Goal: Information Seeking & Learning: Compare options

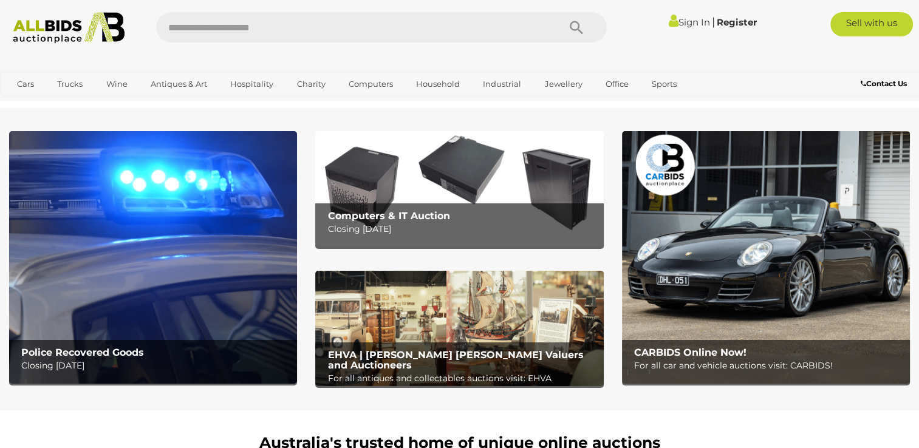
click at [87, 352] on b "Police Recovered Goods" at bounding box center [82, 353] width 123 height 12
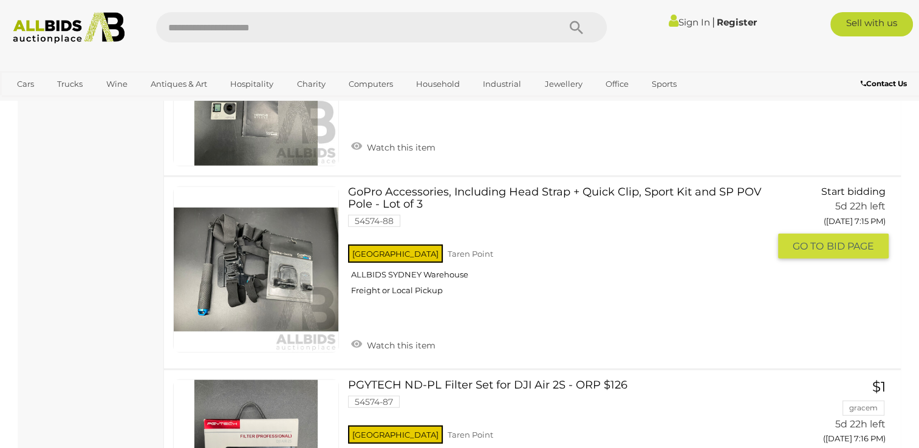
scroll to position [2977, 0]
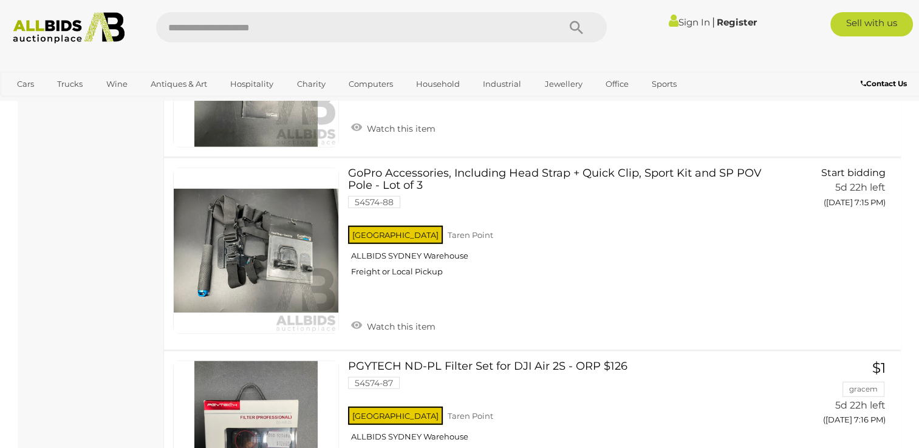
click at [49, 30] on img at bounding box center [69, 28] width 124 height 32
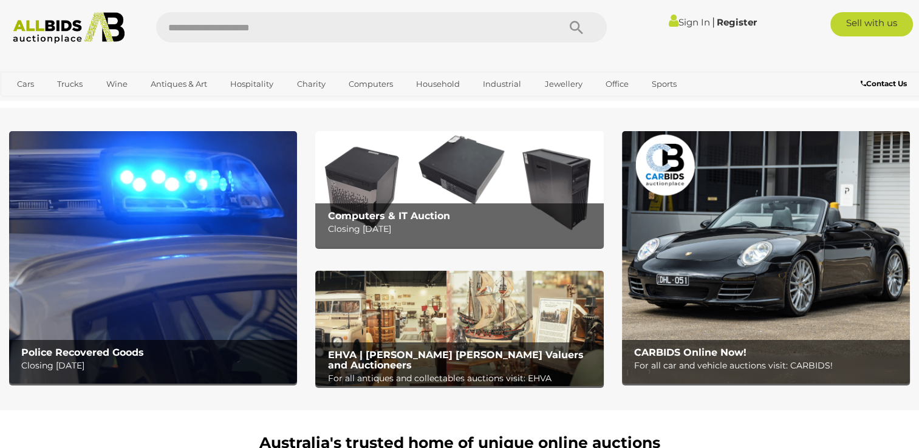
click at [673, 353] on b "CARBIDS Online Now!" at bounding box center [690, 353] width 112 height 12
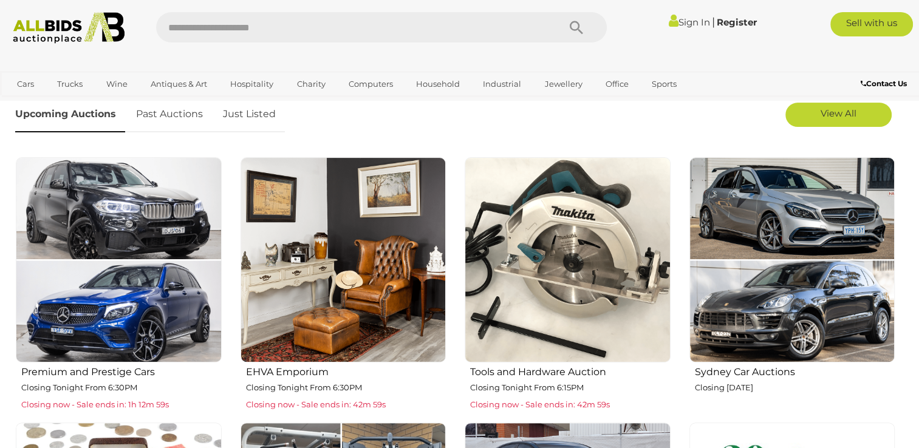
scroll to position [425, 0]
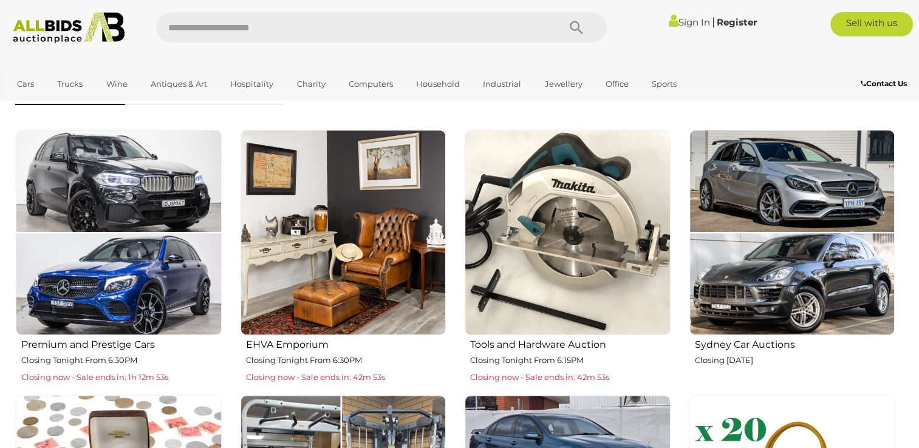
click at [591, 225] on img at bounding box center [568, 233] width 206 height 206
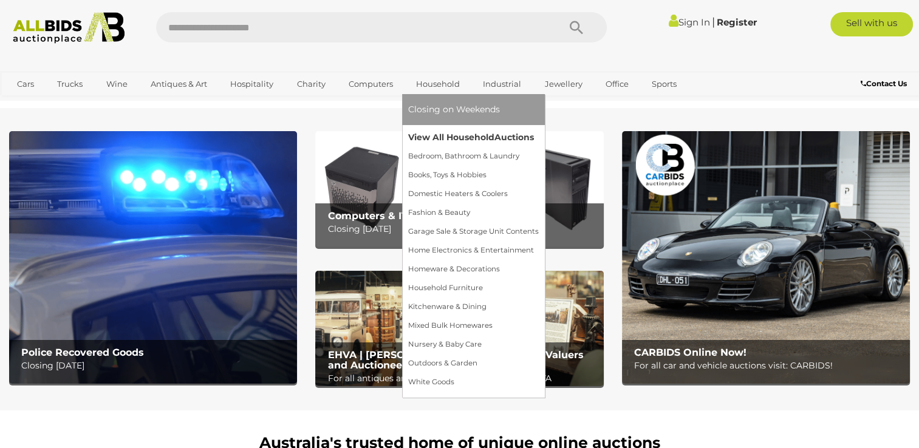
click at [431, 135] on link "View All Household Auctions" at bounding box center [473, 137] width 131 height 19
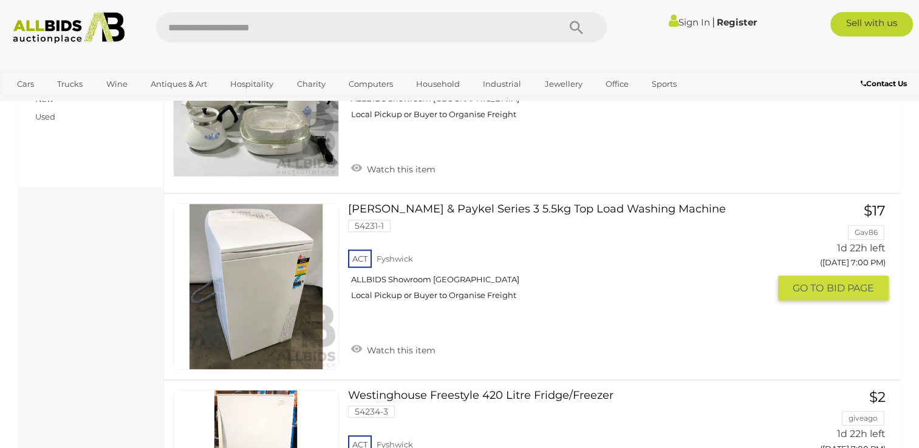
scroll to position [911, 0]
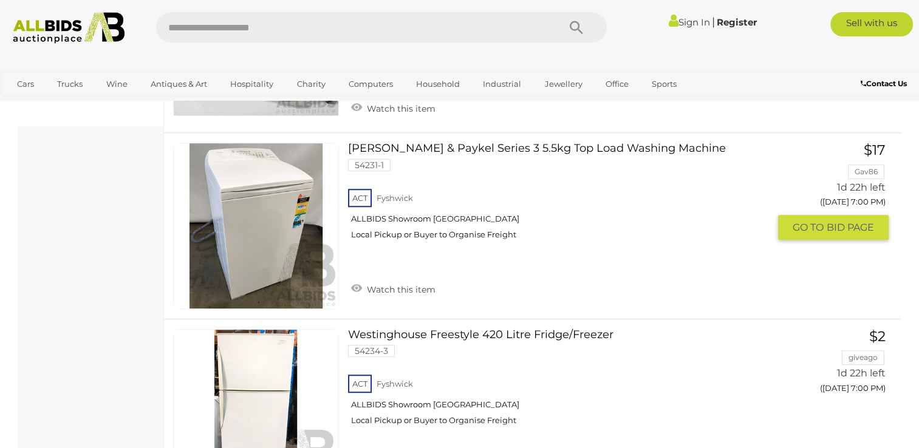
click at [258, 201] on link at bounding box center [256, 226] width 166 height 166
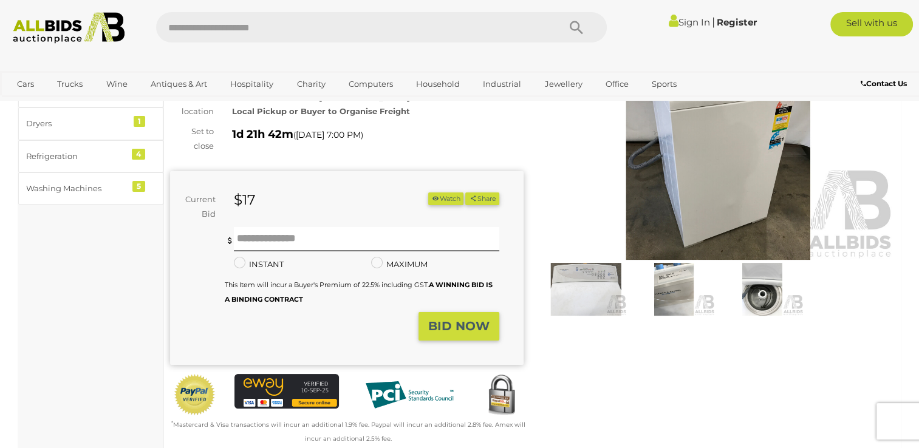
scroll to position [122, 0]
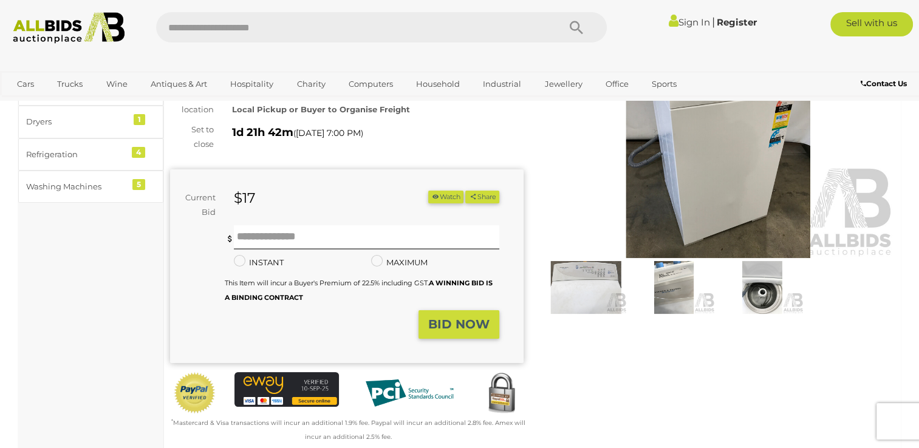
click at [590, 282] on img at bounding box center [586, 287] width 82 height 53
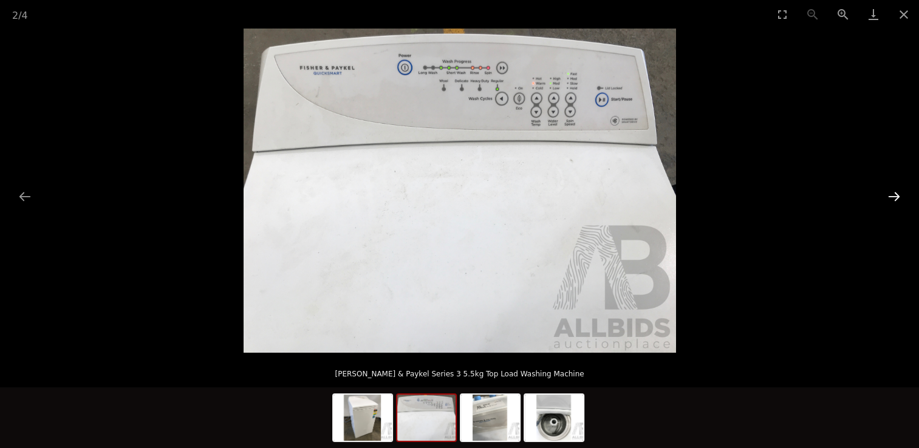
click at [892, 196] on button "Next slide" at bounding box center [895, 197] width 26 height 24
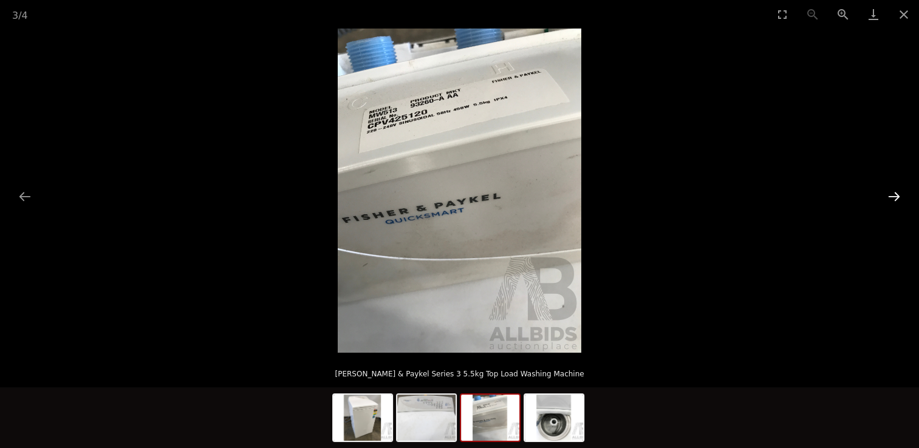
click at [892, 196] on button "Next slide" at bounding box center [895, 197] width 26 height 24
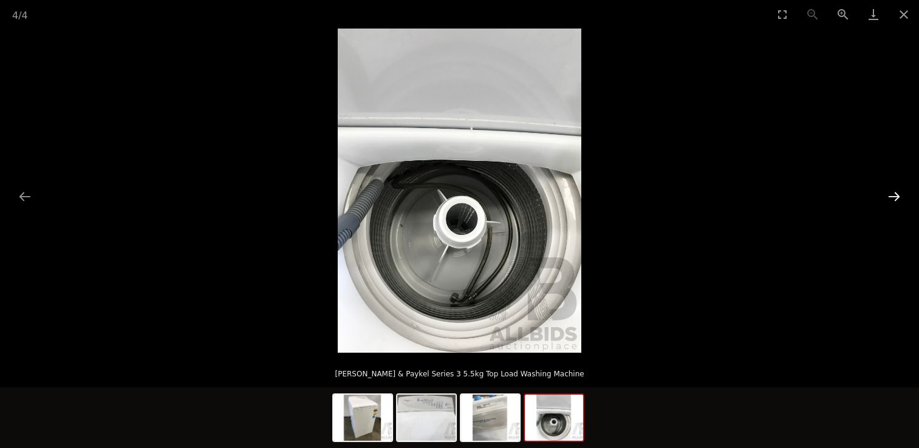
click at [892, 196] on button "Next slide" at bounding box center [895, 197] width 26 height 24
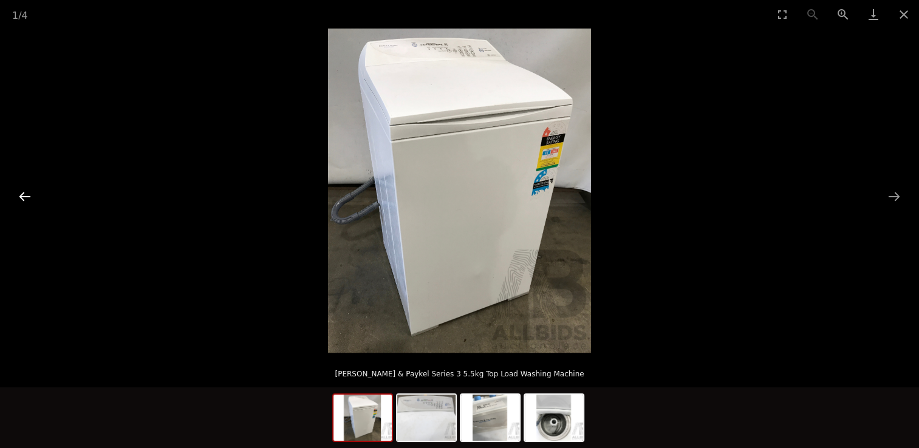
click at [19, 193] on button "Previous slide" at bounding box center [25, 197] width 26 height 24
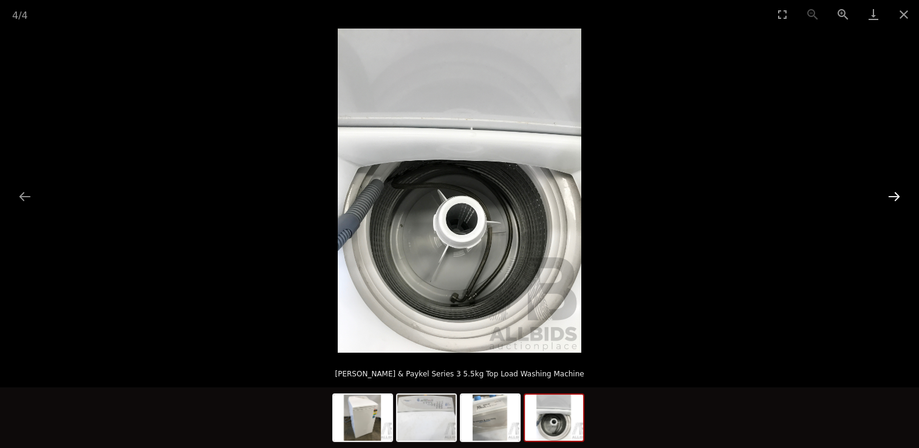
click at [892, 194] on button "Next slide" at bounding box center [895, 197] width 26 height 24
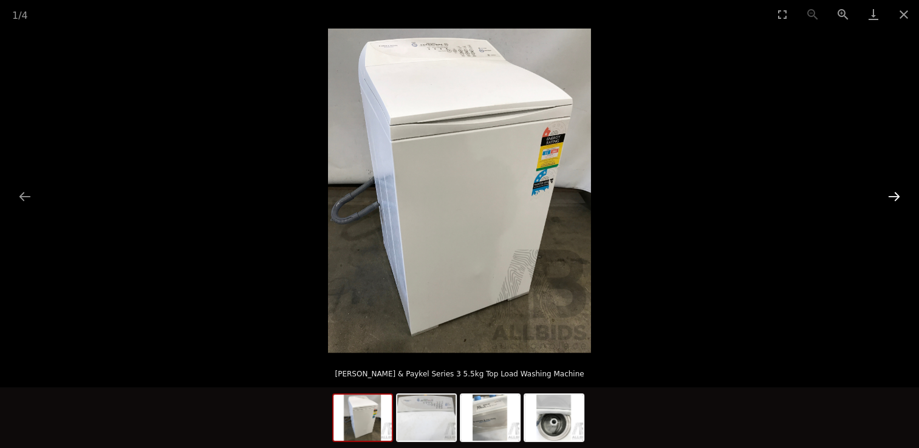
click at [897, 191] on button "Next slide" at bounding box center [895, 197] width 26 height 24
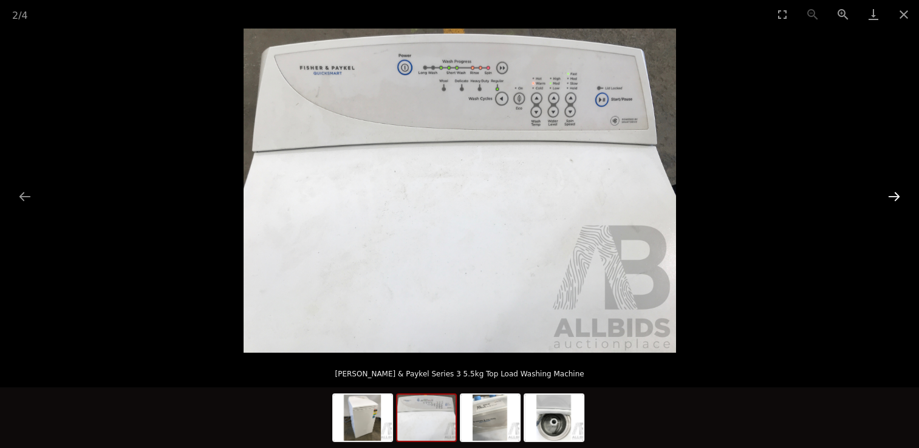
click at [897, 191] on button "Next slide" at bounding box center [895, 197] width 26 height 24
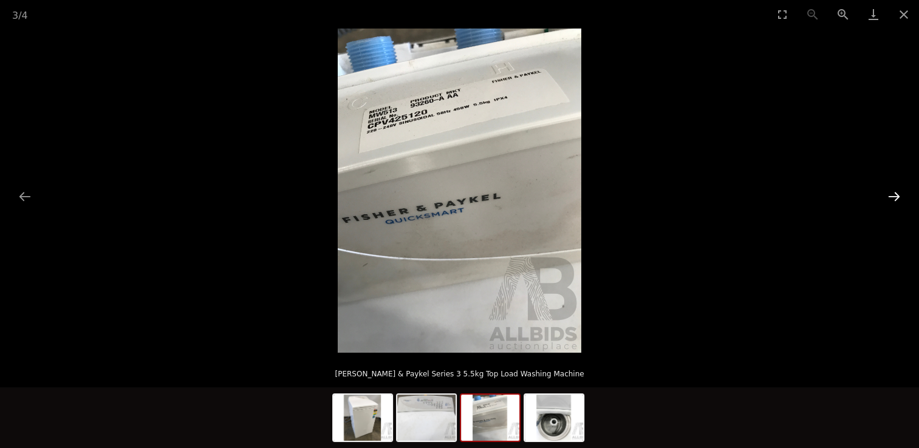
click at [899, 190] on button "Next slide" at bounding box center [895, 197] width 26 height 24
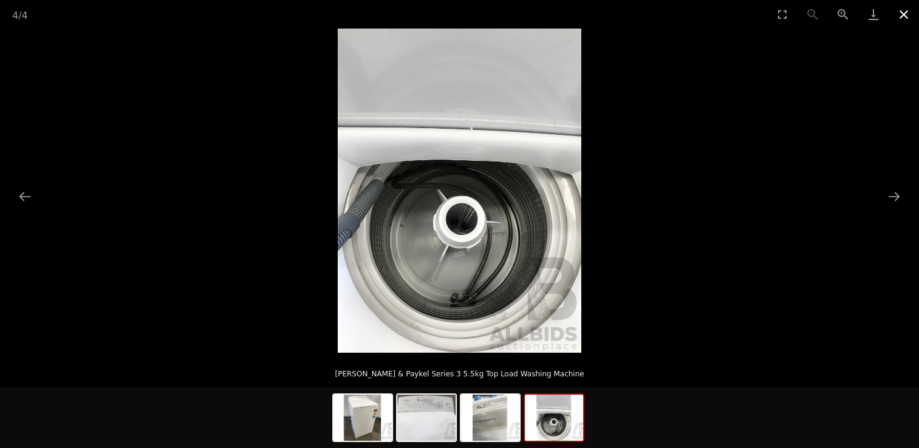
click at [908, 12] on button "Close gallery" at bounding box center [904, 14] width 30 height 29
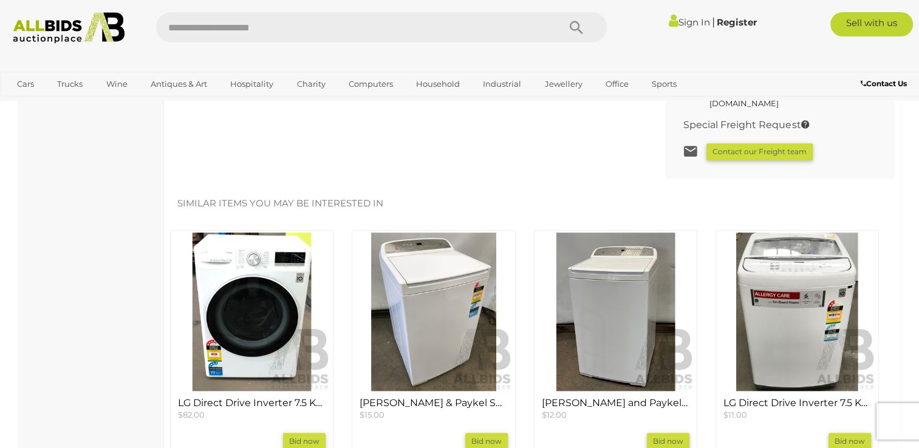
scroll to position [1033, 0]
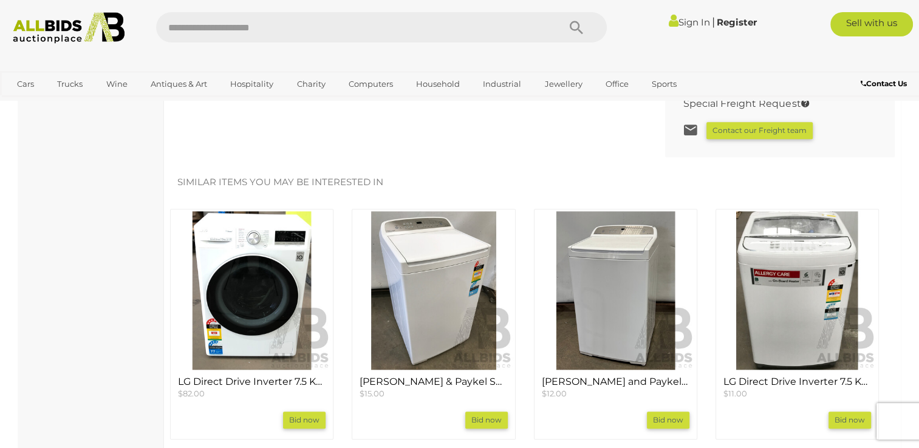
click at [437, 278] on img at bounding box center [433, 290] width 159 height 159
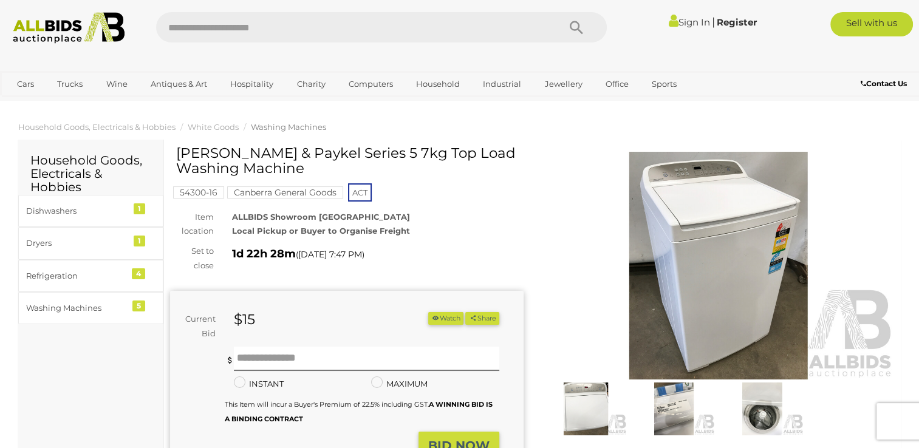
click at [727, 228] on img at bounding box center [719, 266] width 354 height 228
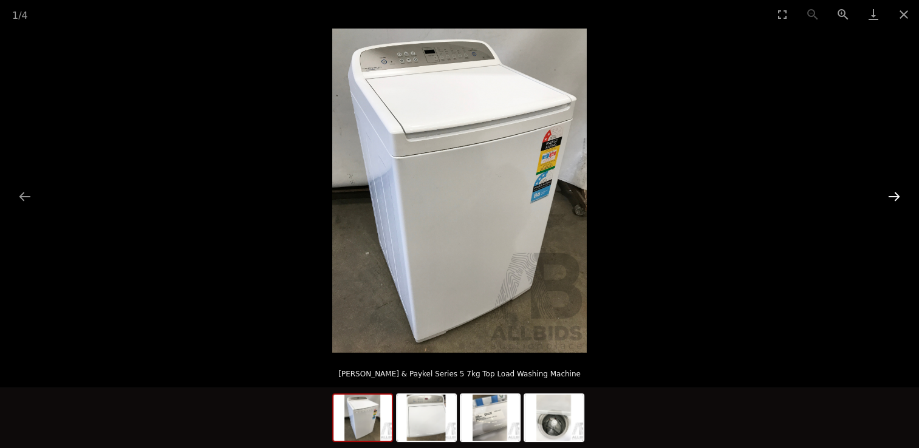
click at [896, 196] on button "Next slide" at bounding box center [895, 197] width 26 height 24
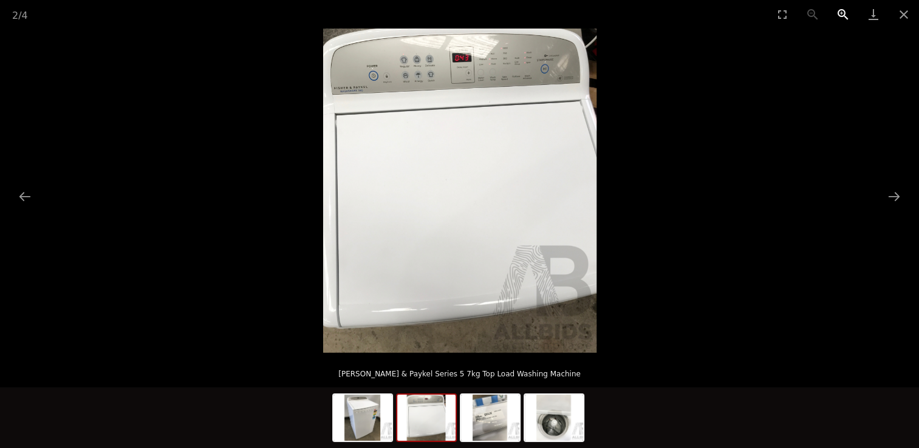
click at [844, 12] on button "Zoom in" at bounding box center [843, 14] width 30 height 29
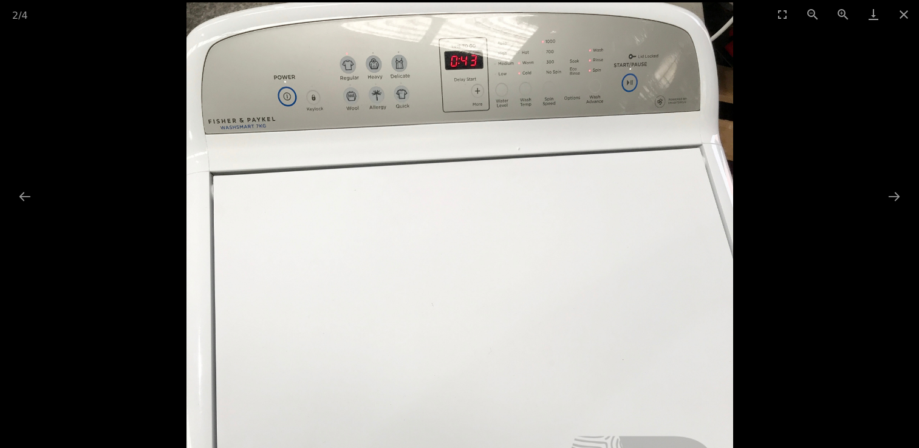
drag, startPoint x: 529, startPoint y: 149, endPoint x: 507, endPoint y: 307, distance: 160.0
click at [511, 313] on img at bounding box center [460, 326] width 547 height 649
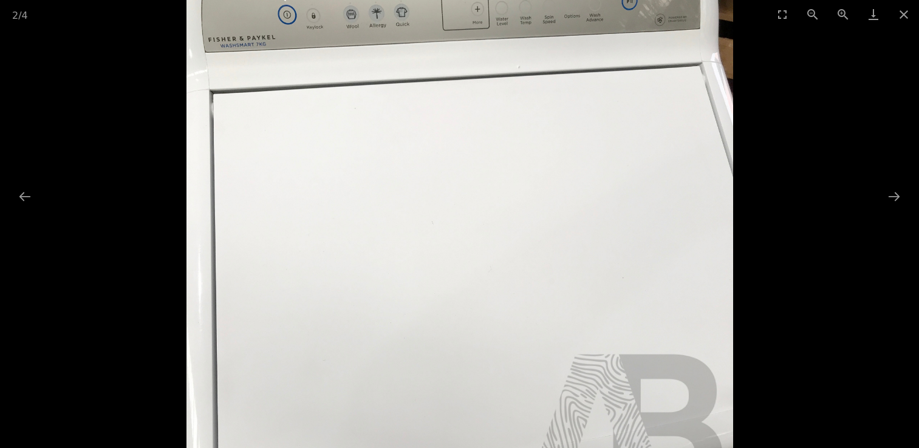
drag, startPoint x: 528, startPoint y: 227, endPoint x: 546, endPoint y: 147, distance: 81.6
click at [546, 147] on img at bounding box center [460, 244] width 547 height 649
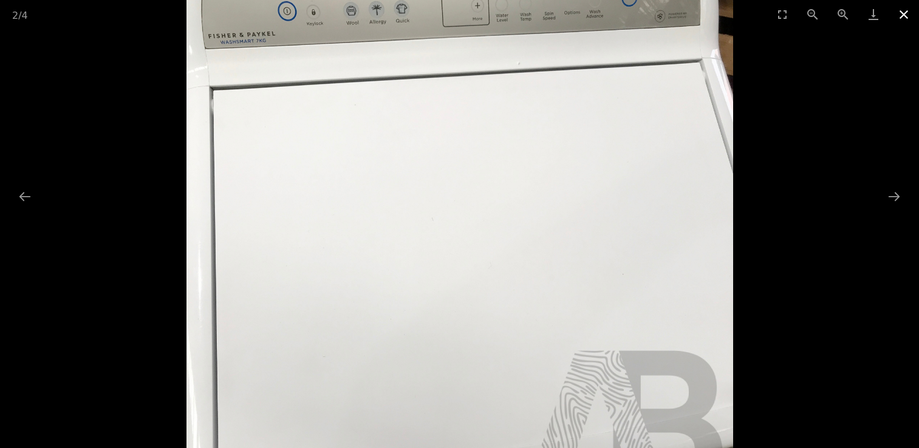
click at [905, 13] on button "Close gallery" at bounding box center [904, 14] width 30 height 29
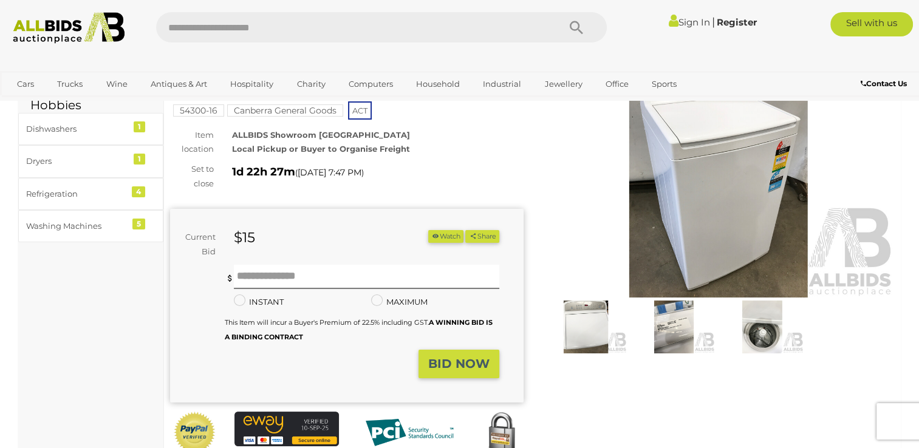
scroll to position [61, 0]
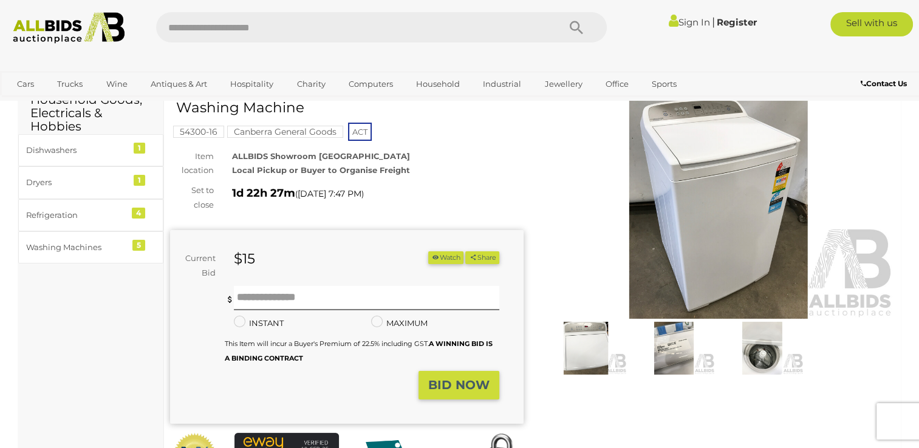
click at [714, 237] on img at bounding box center [719, 205] width 354 height 228
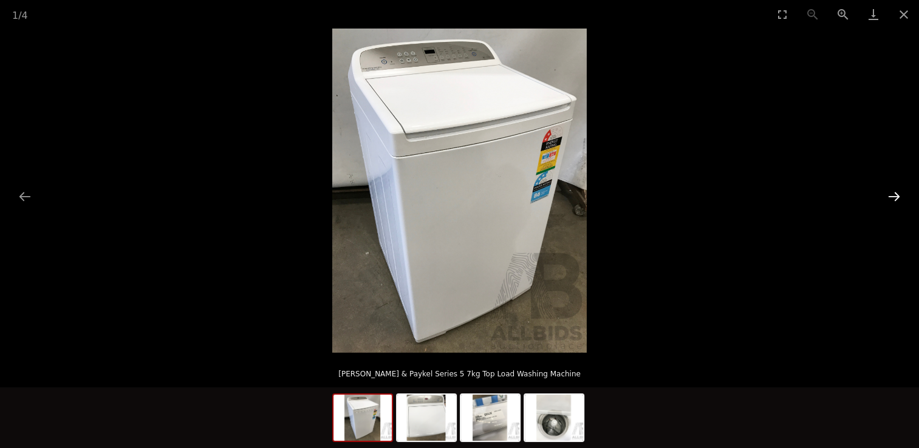
click at [896, 194] on button "Next slide" at bounding box center [895, 197] width 26 height 24
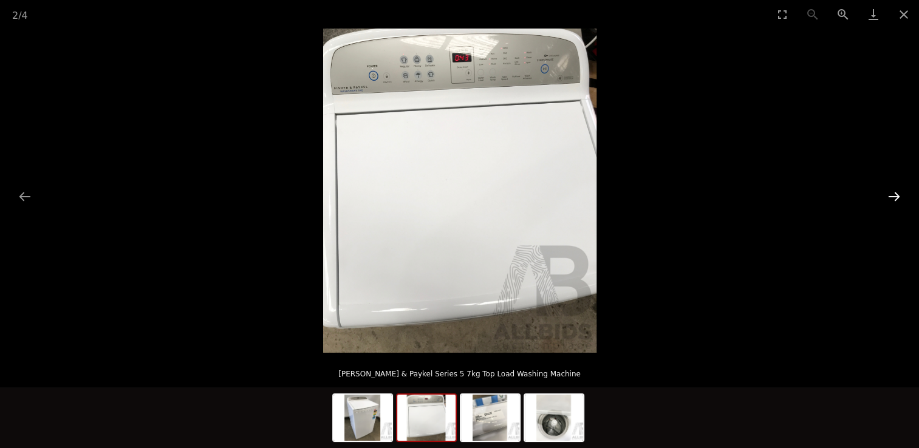
click at [896, 194] on button "Next slide" at bounding box center [895, 197] width 26 height 24
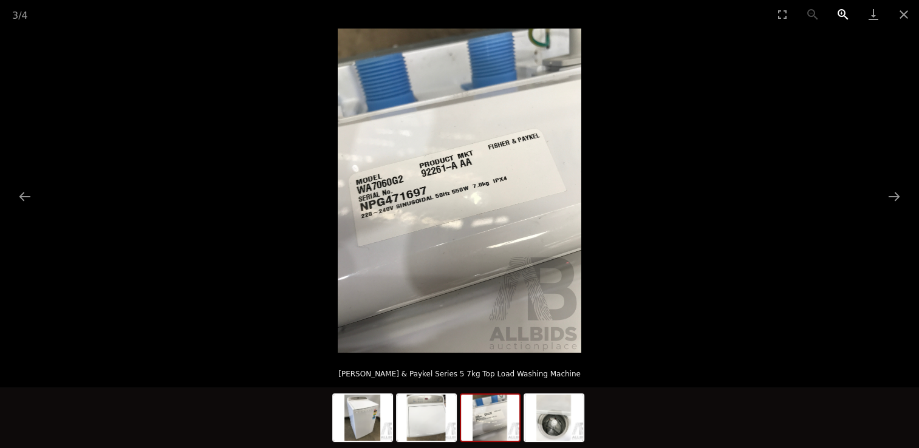
click at [844, 13] on button "Zoom in" at bounding box center [843, 14] width 30 height 29
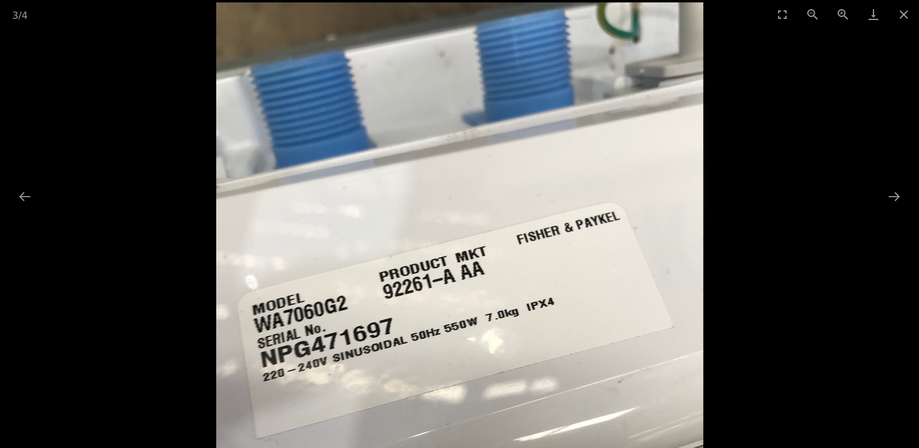
drag, startPoint x: 517, startPoint y: 127, endPoint x: 523, endPoint y: 210, distance: 83.5
click at [526, 220] on img at bounding box center [459, 326] width 487 height 649
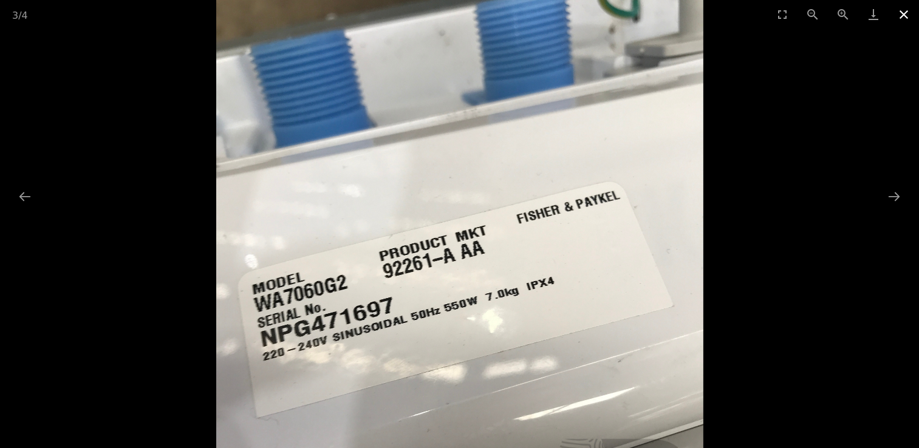
click at [904, 13] on button "Close gallery" at bounding box center [904, 14] width 30 height 29
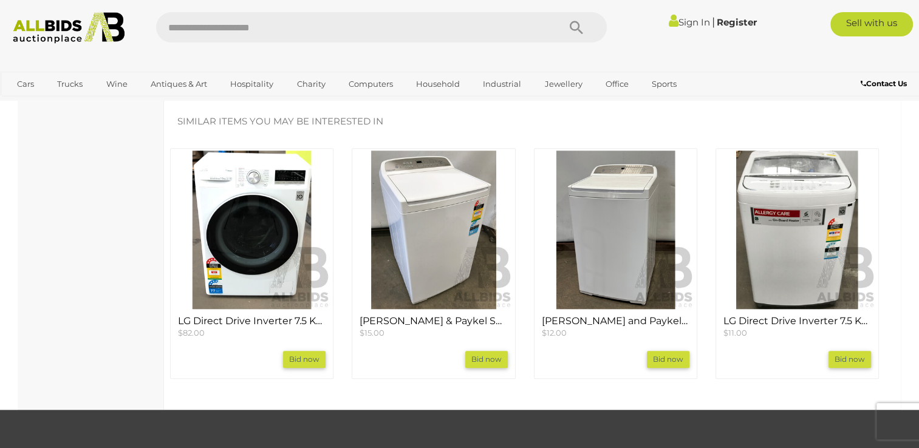
scroll to position [1033, 0]
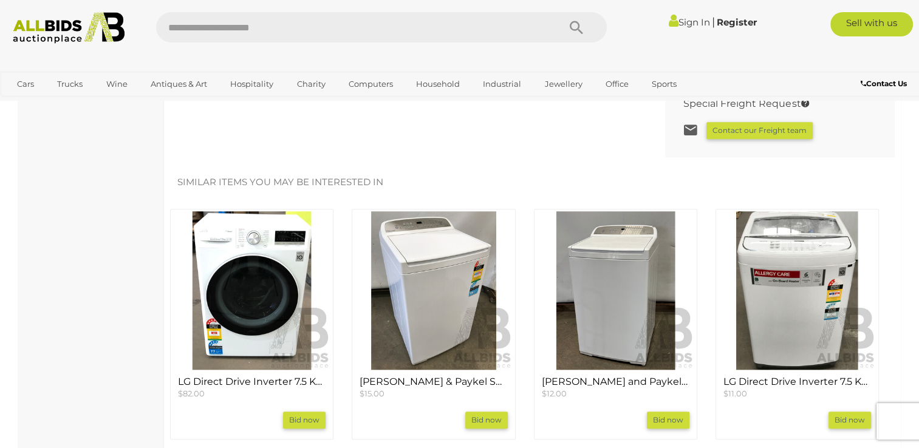
click at [614, 235] on img at bounding box center [615, 290] width 159 height 159
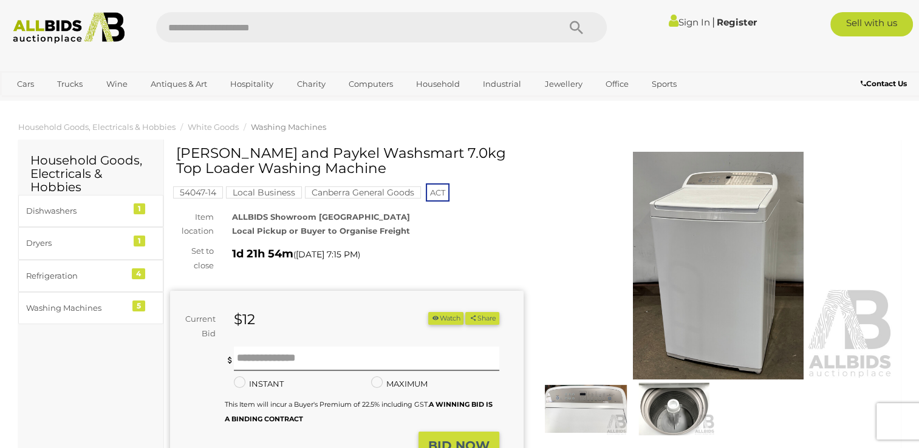
click at [719, 230] on img at bounding box center [719, 266] width 354 height 228
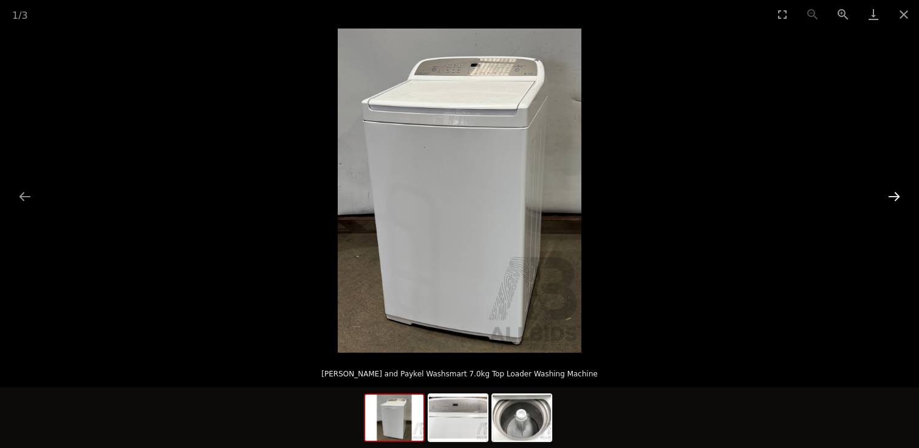
click at [897, 195] on button "Next slide" at bounding box center [895, 197] width 26 height 24
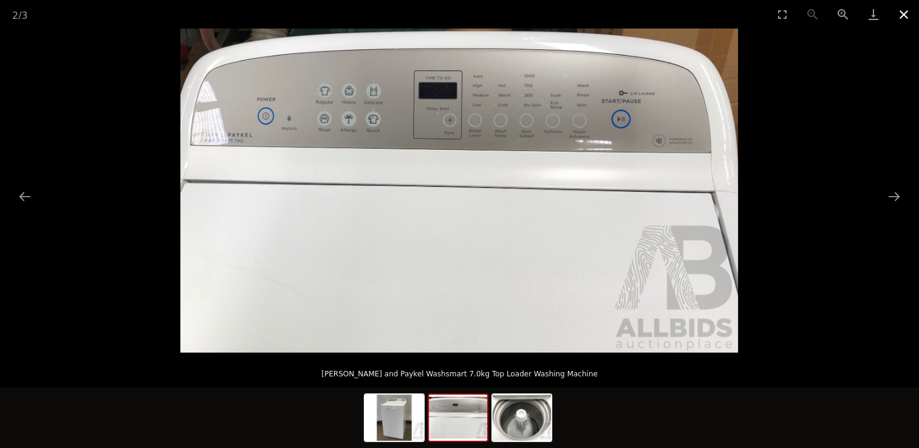
click at [903, 13] on button "Close gallery" at bounding box center [904, 14] width 30 height 29
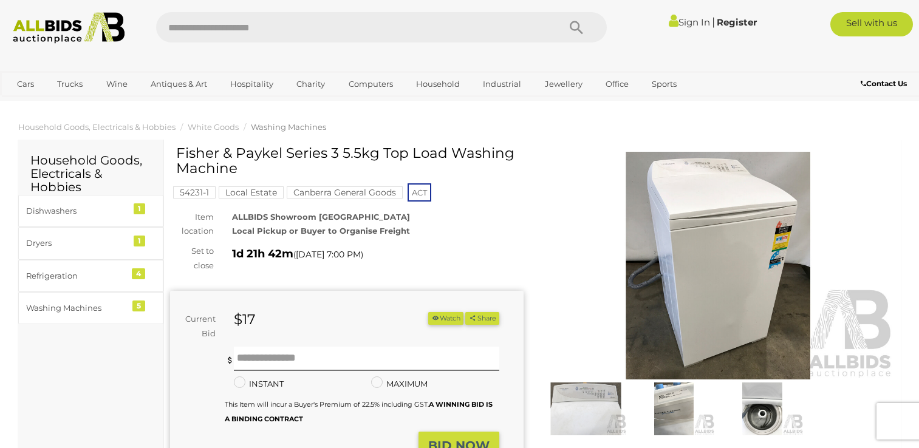
scroll to position [1033, 0]
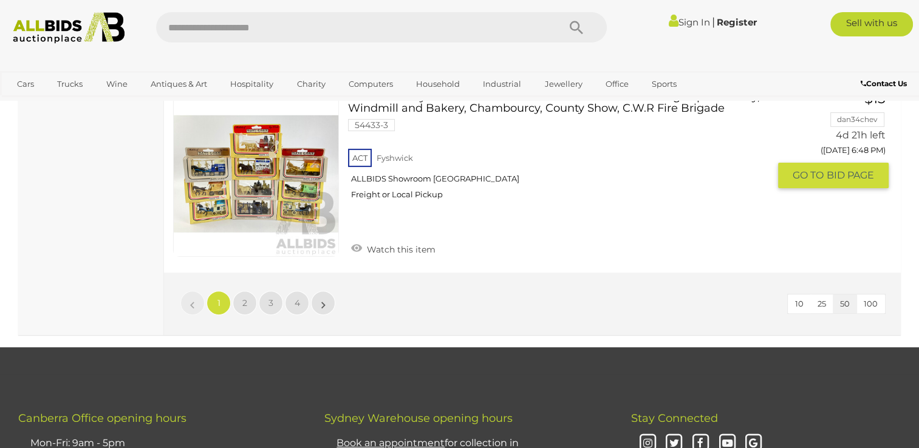
scroll to position [9502, 0]
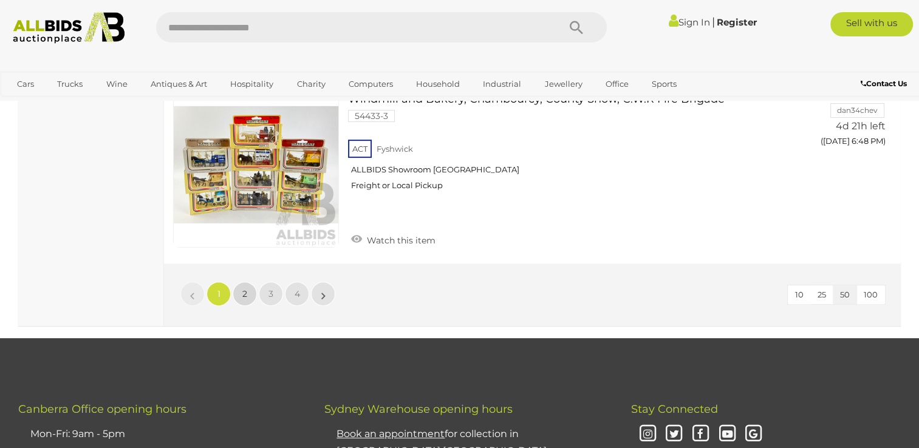
click at [250, 282] on link "2" at bounding box center [245, 294] width 24 height 24
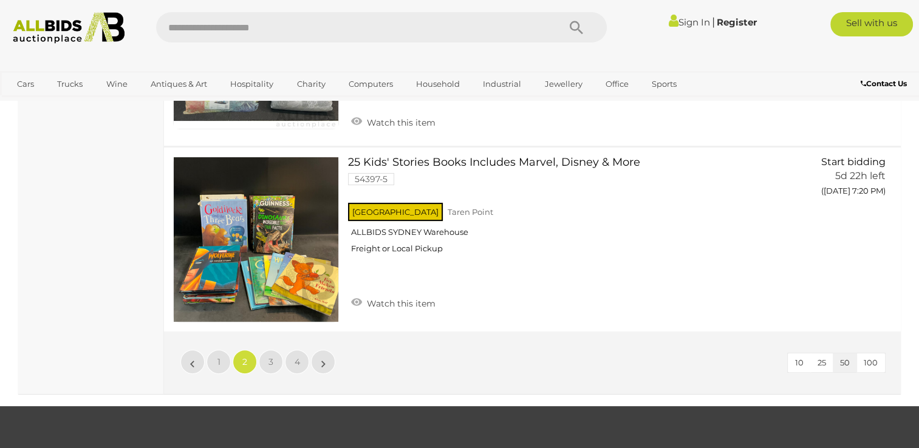
scroll to position [9459, 0]
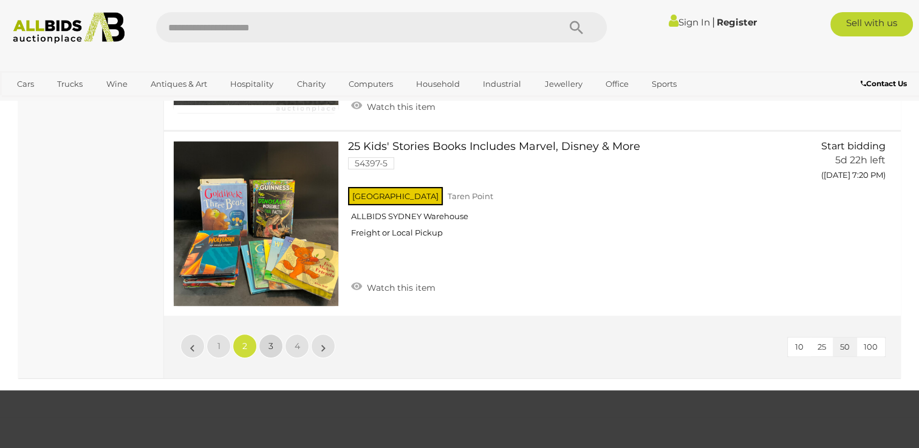
click at [273, 341] on span "3" at bounding box center [271, 346] width 5 height 11
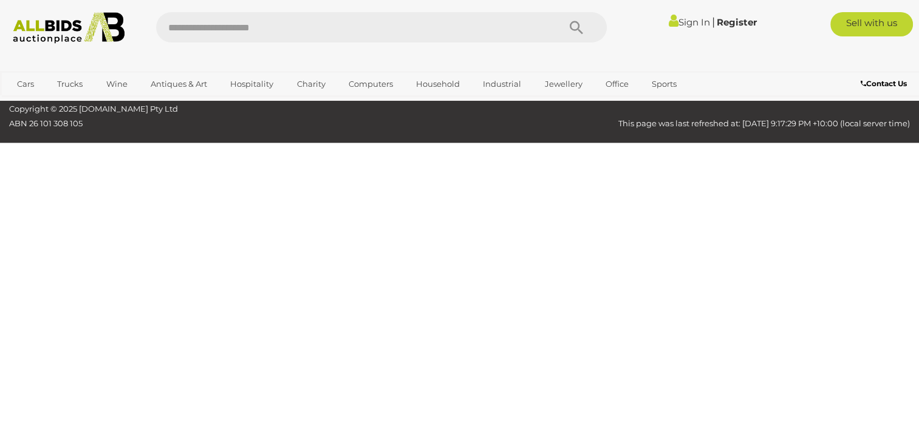
scroll to position [163, 0]
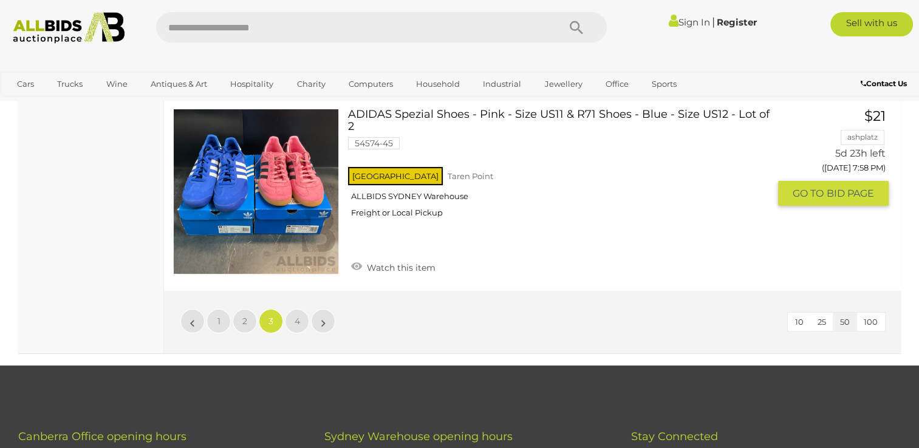
scroll to position [9459, 0]
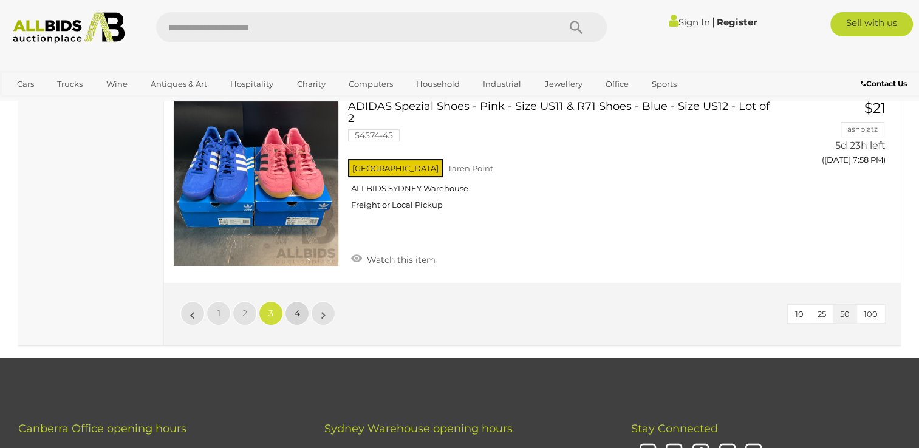
click at [304, 301] on link "4" at bounding box center [297, 313] width 24 height 24
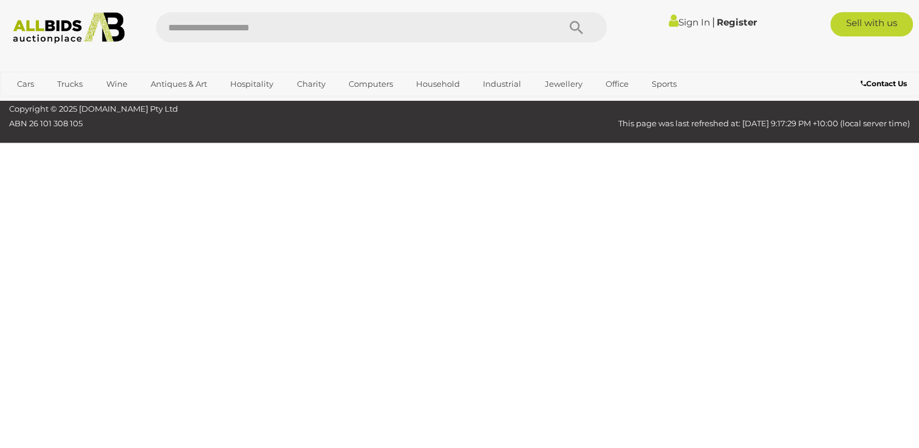
scroll to position [163, 0]
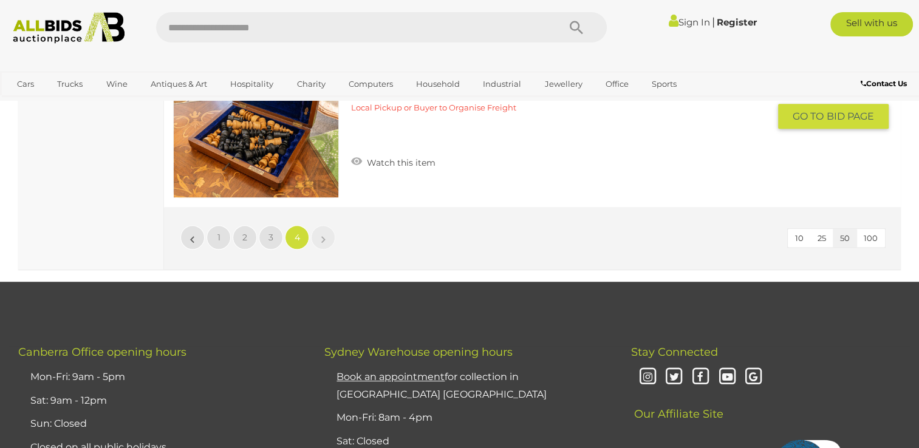
scroll to position [5510, 0]
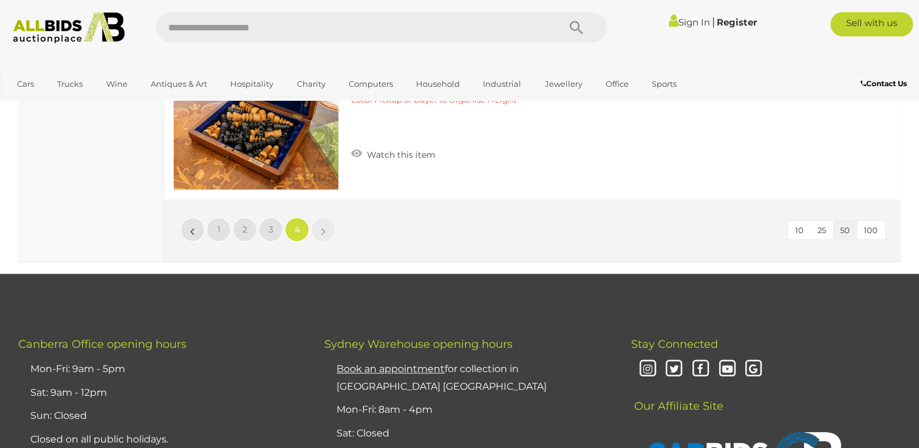
click at [35, 24] on img at bounding box center [69, 28] width 124 height 32
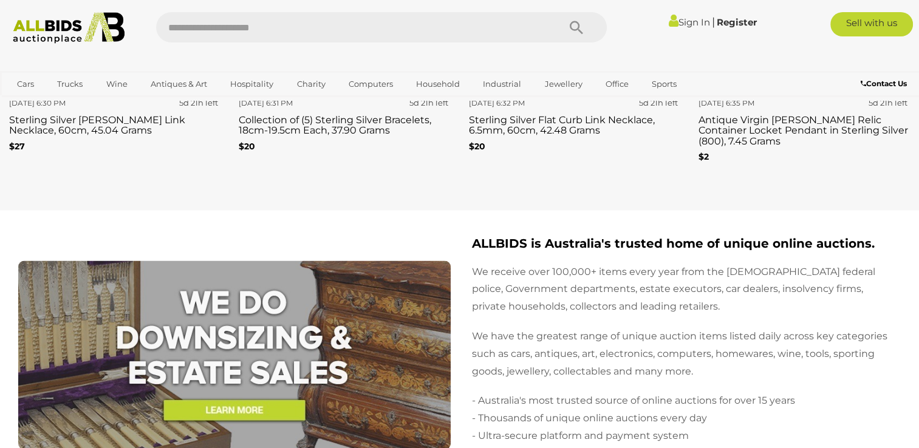
scroll to position [2309, 0]
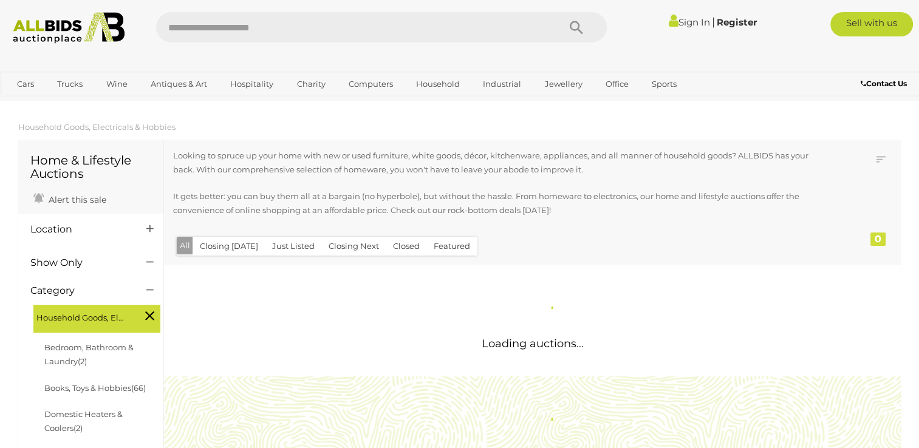
scroll to position [1146, 0]
